Goal: Task Accomplishment & Management: Use online tool/utility

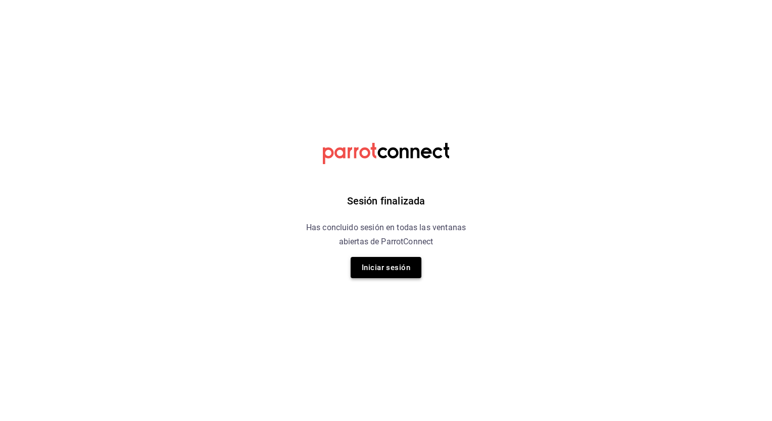
click at [386, 274] on button "Iniciar sesión" at bounding box center [386, 267] width 71 height 21
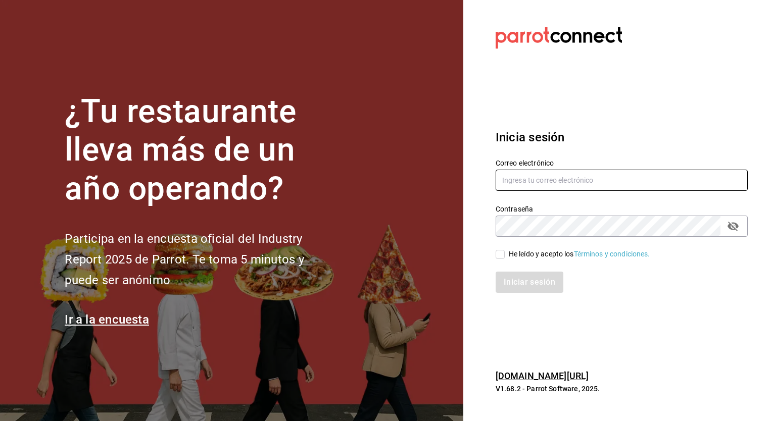
type input "[EMAIL_ADDRESS][DOMAIN_NAME]"
click at [500, 251] on input "He leído y acepto los Términos y condiciones." at bounding box center [500, 254] width 9 height 9
checkbox input "true"
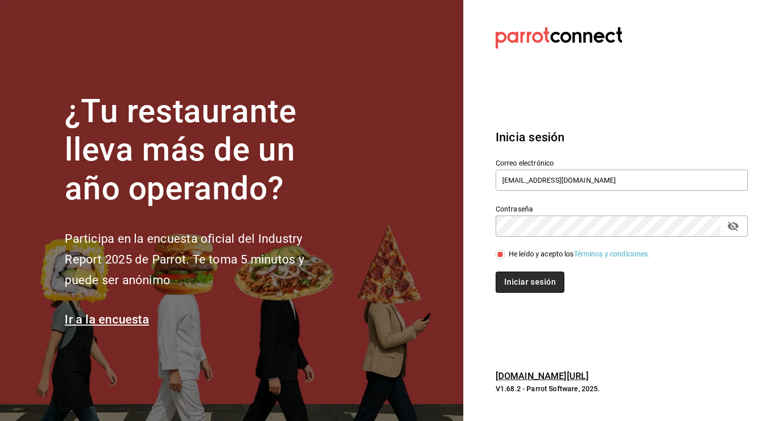
click at [527, 278] on button "Iniciar sesión" at bounding box center [530, 282] width 69 height 21
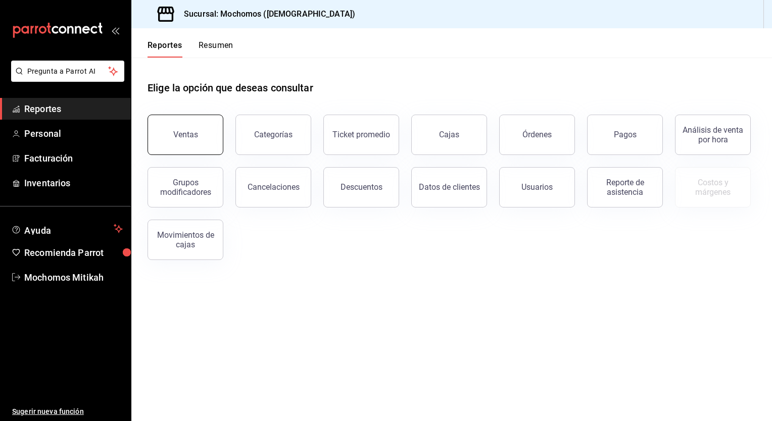
click at [191, 140] on button "Ventas" at bounding box center [186, 135] width 76 height 40
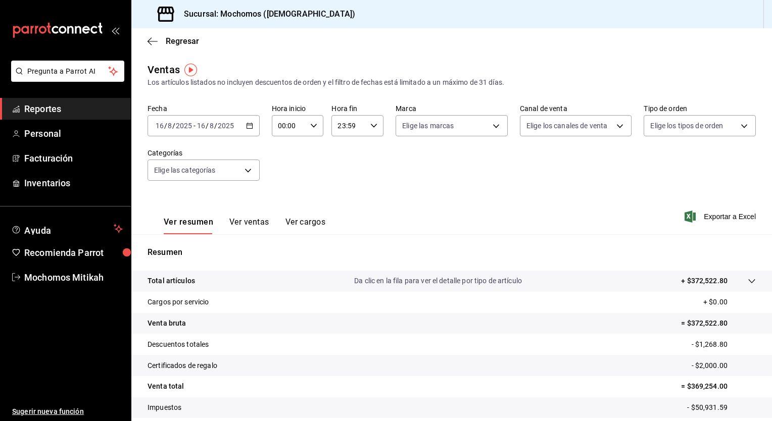
click at [251, 125] on icon "button" at bounding box center [249, 125] width 7 height 7
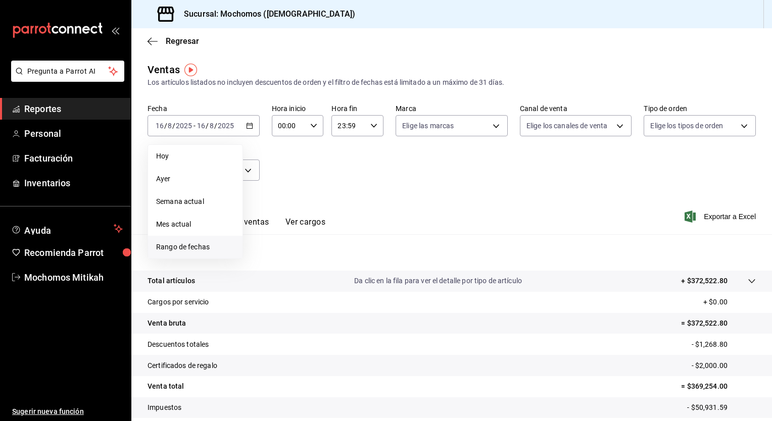
click at [201, 244] on span "Rango de fechas" at bounding box center [195, 247] width 78 height 11
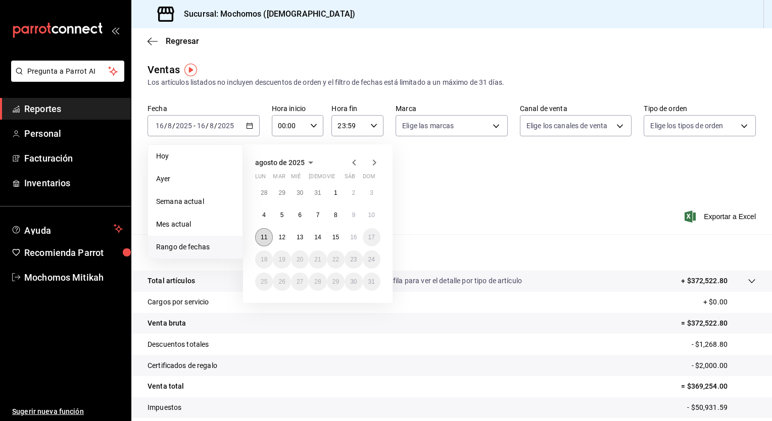
click at [264, 235] on abbr "11" at bounding box center [264, 237] width 7 height 7
click at [359, 239] on button "16" at bounding box center [354, 237] width 18 height 18
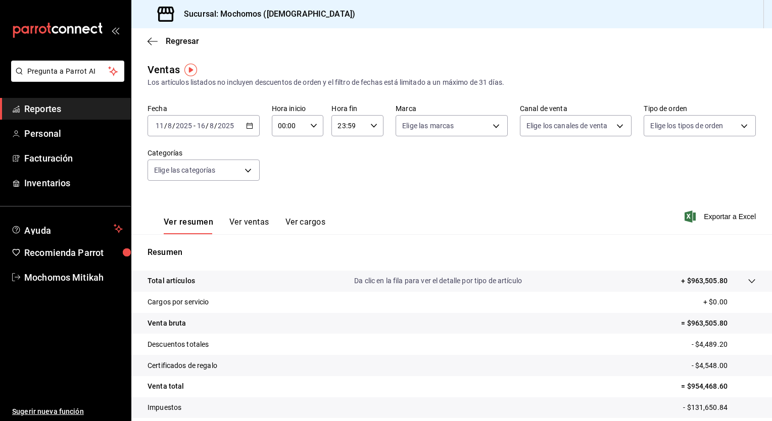
click at [311, 128] on icon "button" at bounding box center [313, 125] width 7 height 7
click at [280, 179] on span "05" at bounding box center [283, 180] width 10 height 8
type input "05:00"
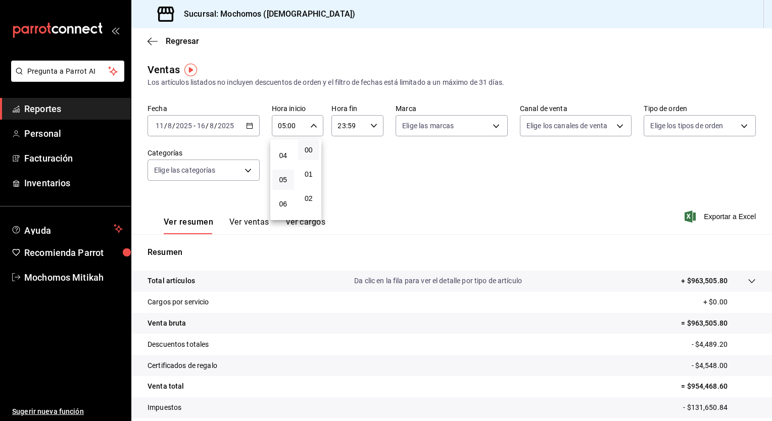
click at [363, 122] on div at bounding box center [386, 210] width 772 height 421
click at [370, 122] on icon "button" at bounding box center [373, 125] width 7 height 7
click at [342, 180] on span "05" at bounding box center [343, 179] width 10 height 8
click at [370, 157] on button "00" at bounding box center [368, 151] width 22 height 20
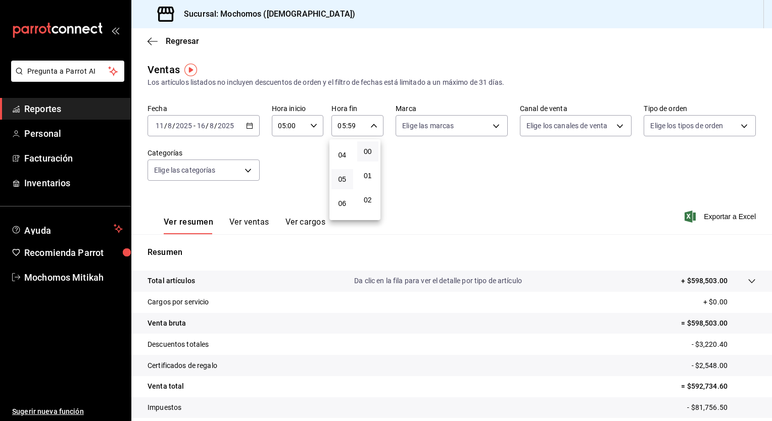
type input "05:00"
click at [478, 146] on div at bounding box center [386, 210] width 772 height 421
drag, startPoint x: 707, startPoint y: 215, endPoint x: 718, endPoint y: 193, distance: 25.1
click at [718, 193] on div "Ventas Los artículos listados no incluyen descuentos de orden y el filtro de fe…" at bounding box center [451, 265] width 641 height 406
click at [707, 213] on span "Exportar a Excel" at bounding box center [721, 217] width 69 height 12
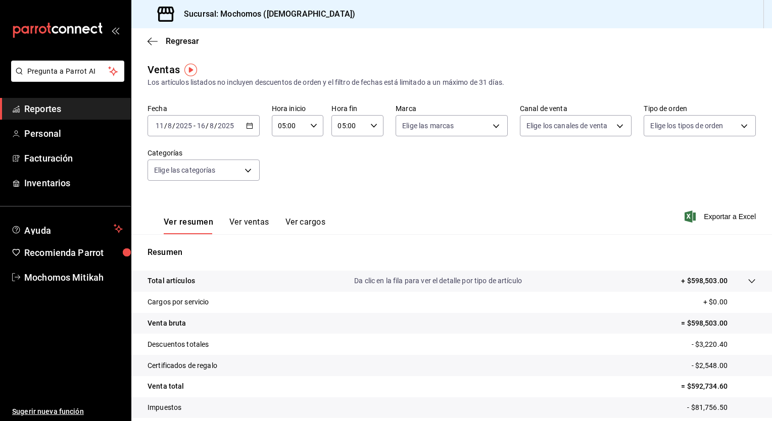
click at [249, 125] on \(Stroke\) "button" at bounding box center [250, 125] width 6 height 1
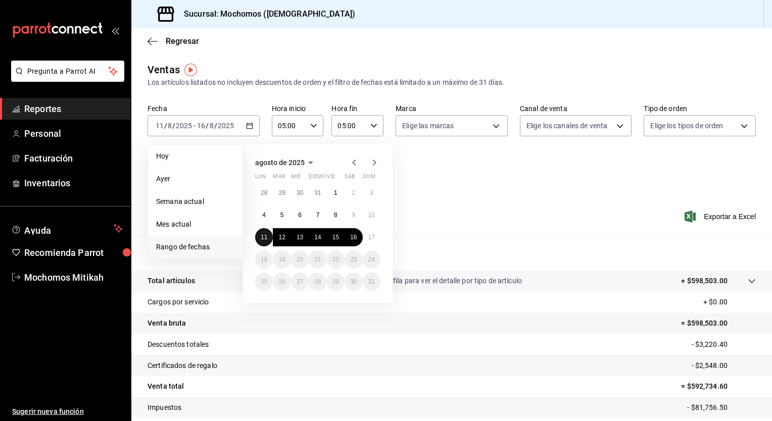
click at [263, 230] on button "11" at bounding box center [264, 237] width 18 height 18
click at [375, 241] on button "17" at bounding box center [372, 237] width 18 height 18
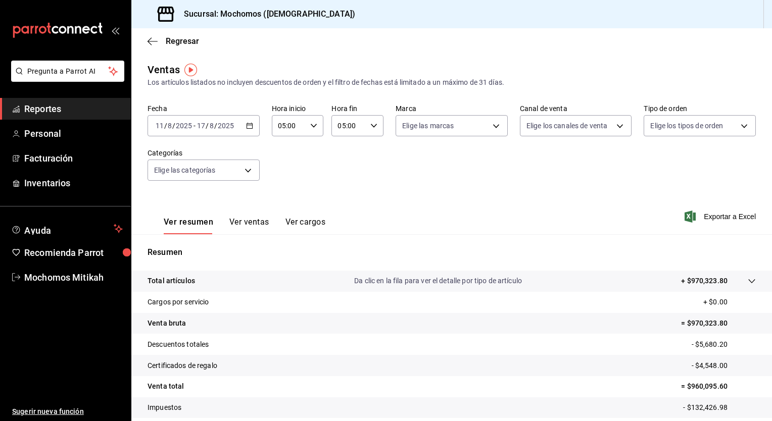
click at [709, 223] on div "Ver resumen Ver ventas Ver cargos Exportar a Excel" at bounding box center [451, 213] width 641 height 41
click at [711, 221] on span "Exportar a Excel" at bounding box center [721, 217] width 69 height 12
